Goal: Find specific page/section: Find specific page/section

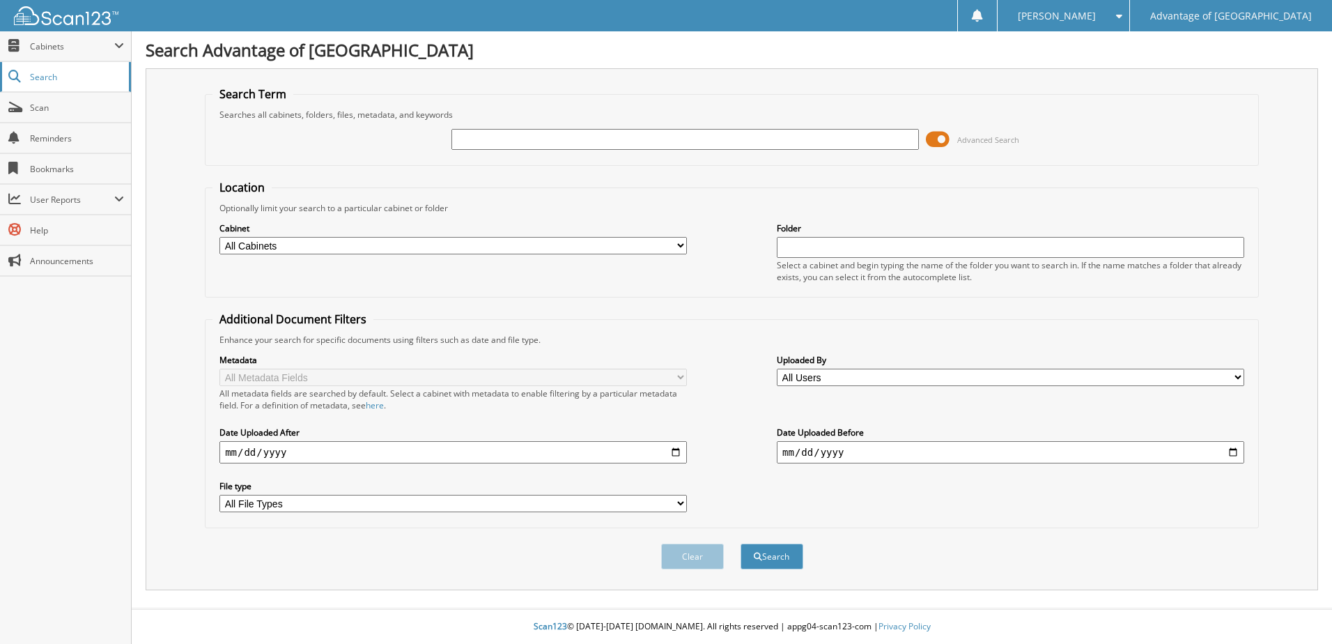
click at [93, 87] on link "Search" at bounding box center [65, 77] width 131 height 30
click at [509, 154] on div "Advanced Search" at bounding box center [732, 140] width 1039 height 38
click at [508, 147] on input "text" at bounding box center [685, 139] width 468 height 21
type input "3854"
click at [741, 543] on button "Search" at bounding box center [772, 556] width 63 height 26
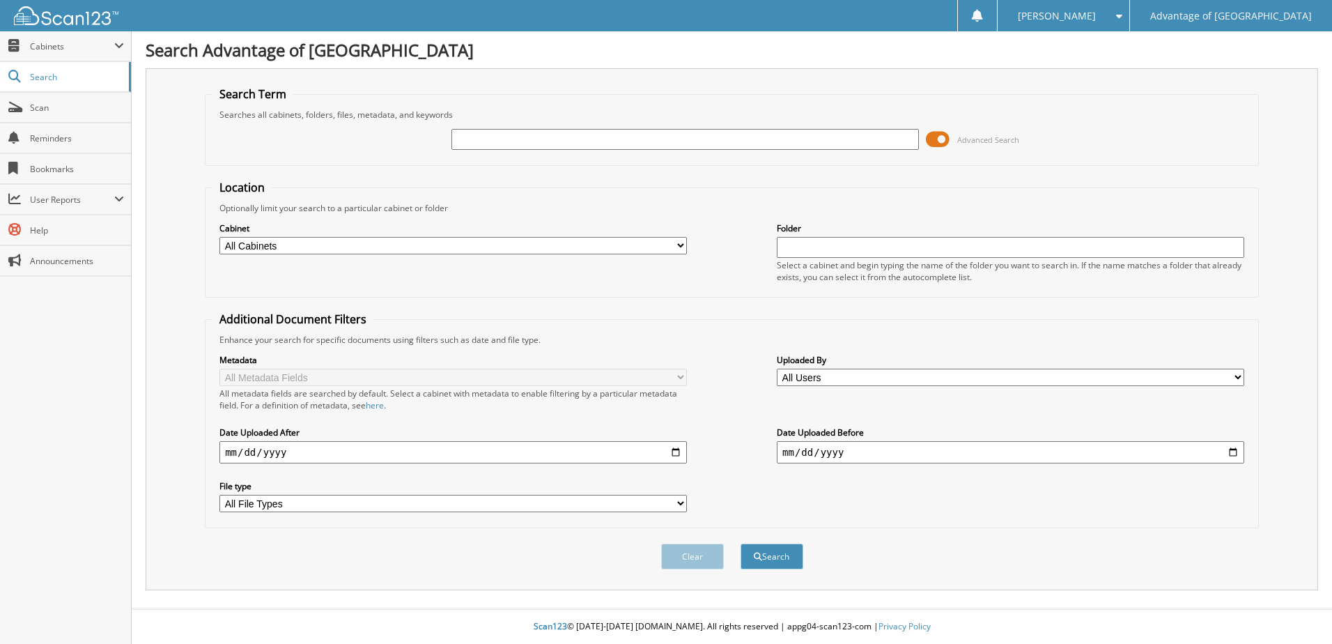
click at [482, 141] on input "text" at bounding box center [685, 139] width 468 height 21
type input "43854"
click at [741, 543] on button "Search" at bounding box center [772, 556] width 63 height 26
